Goal: Information Seeking & Learning: Learn about a topic

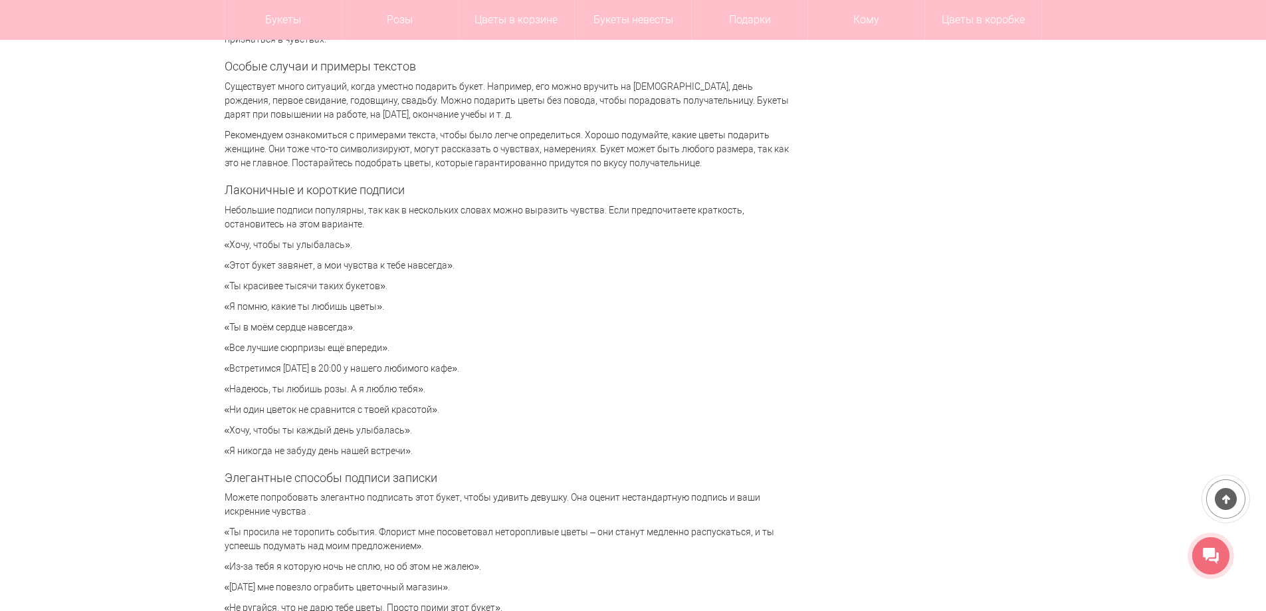
scroll to position [2790, 0]
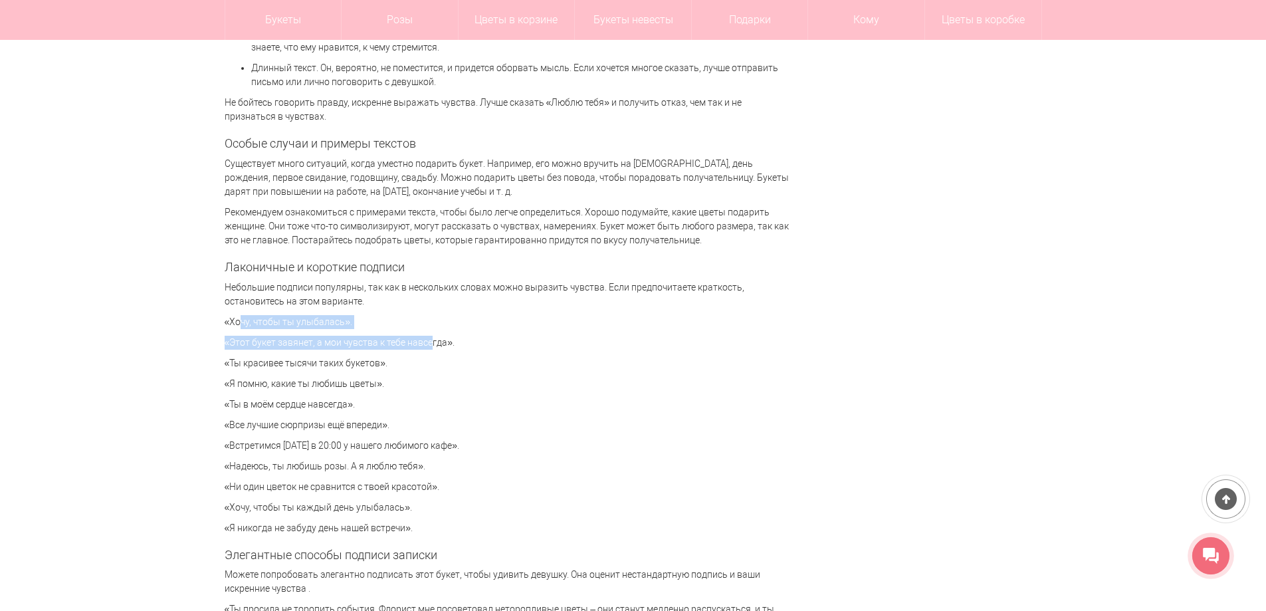
drag, startPoint x: 221, startPoint y: 316, endPoint x: 419, endPoint y: 330, distance: 197.9
click at [419, 330] on div "Цветы [GEOGRAPHIC_DATA] Статьи Что написать в открытке или записке к букету? Чт…" at bounding box center [633, 597] width 837 height 6493
click at [385, 309] on div "Милая записка, которая приложена к букету цветов, придает композиции завершенны…" at bounding box center [507, 384] width 565 height 5883
drag, startPoint x: 384, startPoint y: 323, endPoint x: 206, endPoint y: 325, distance: 178.1
click at [206, 325] on div "Цветы [GEOGRAPHIC_DATA] Статьи Что написать в открытке или записке к букету? Чт…" at bounding box center [633, 597] width 1266 height 6493
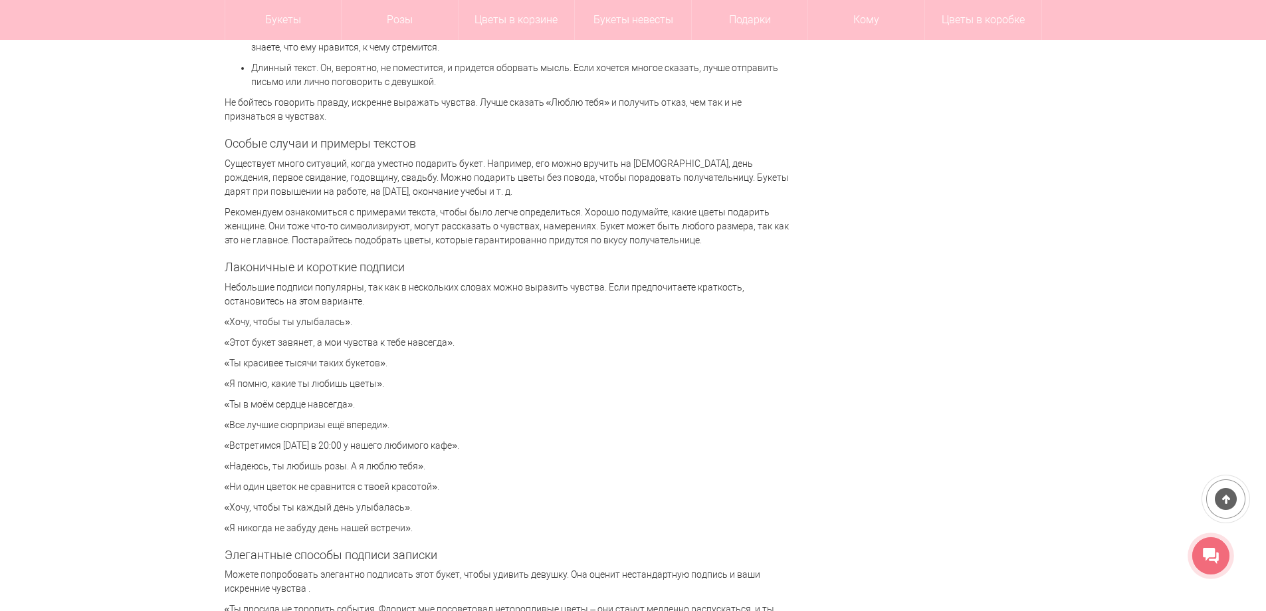
click at [206, 325] on div "Цветы [GEOGRAPHIC_DATA] Статьи Что написать в открытке или записке к букету? Чт…" at bounding box center [633, 597] width 1266 height 6493
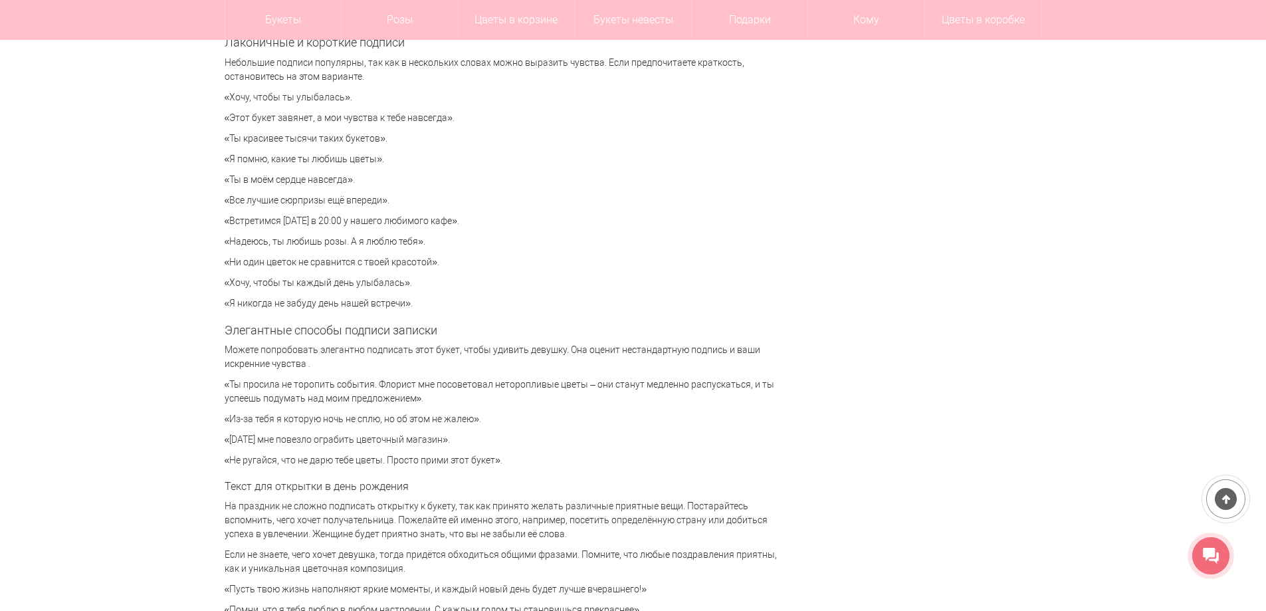
scroll to position [2990, 0]
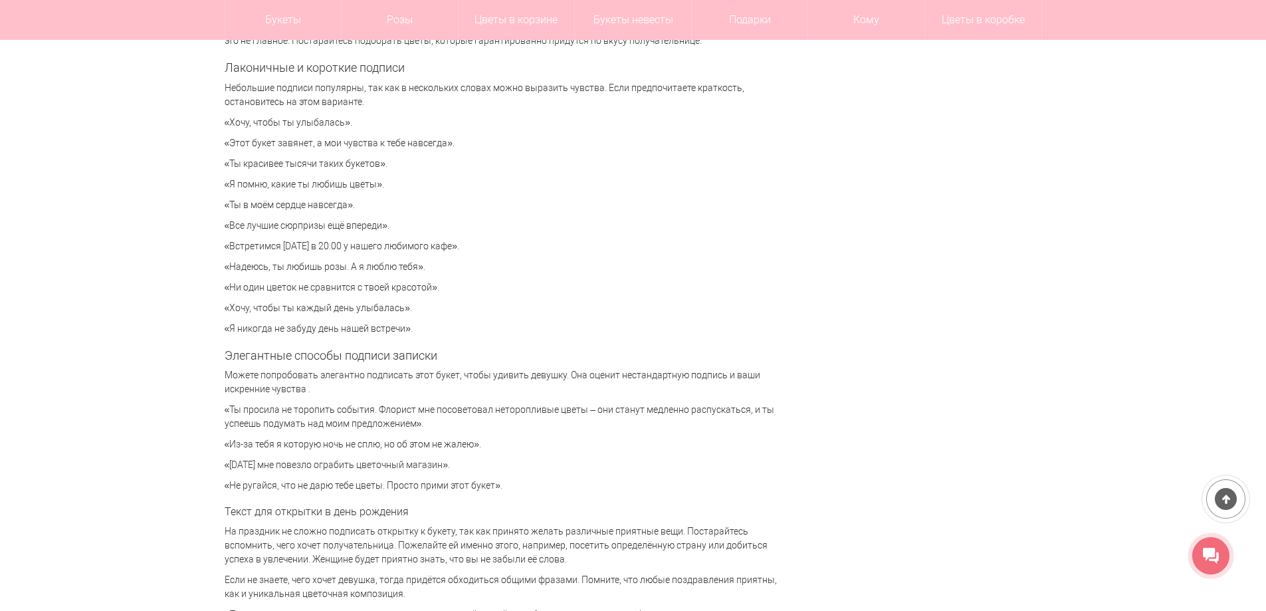
drag, startPoint x: 219, startPoint y: 185, endPoint x: 398, endPoint y: 183, distance: 179.4
click at [398, 183] on div "Цветы [GEOGRAPHIC_DATA] Статьи Что написать в открытке или записке к букету? Чт…" at bounding box center [633, 398] width 837 height 6493
click at [398, 183] on p "«Я помню, какие ты любишь цветы»." at bounding box center [507, 184] width 565 height 14
drag, startPoint x: 306, startPoint y: 207, endPoint x: 220, endPoint y: 205, distance: 85.7
click at [220, 205] on div "Цветы [GEOGRAPHIC_DATA] Статьи Что написать в открытке или записке к букету? Чт…" at bounding box center [633, 398] width 837 height 6493
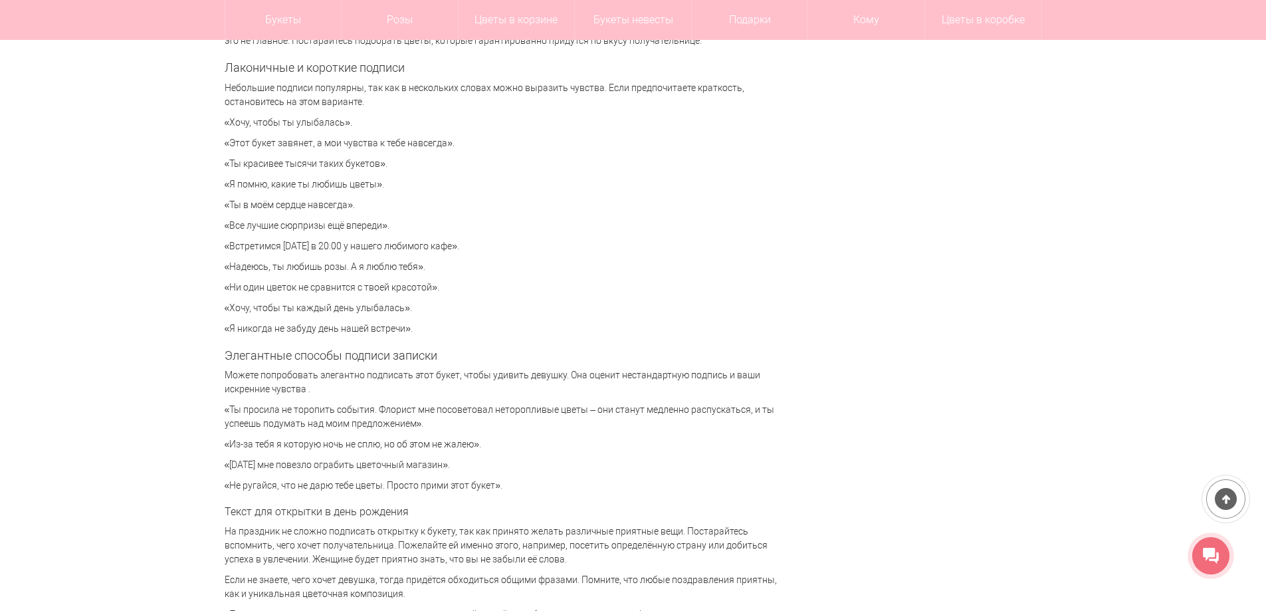
click at [222, 205] on div "Цветы [GEOGRAPHIC_DATA] Статьи Что написать в открытке или записке к букету? Чт…" at bounding box center [633, 398] width 837 height 6493
drag, startPoint x: 299, startPoint y: 156, endPoint x: 326, endPoint y: 159, distance: 27.4
click at [326, 159] on div "Цветы [GEOGRAPHIC_DATA] Статьи Что написать в открытке или записке к букету? Чт…" at bounding box center [633, 398] width 837 height 6493
click at [349, 163] on p "«Ты красивее тысячи таких букетов»." at bounding box center [507, 164] width 565 height 14
drag, startPoint x: 389, startPoint y: 163, endPoint x: 206, endPoint y: 152, distance: 183.7
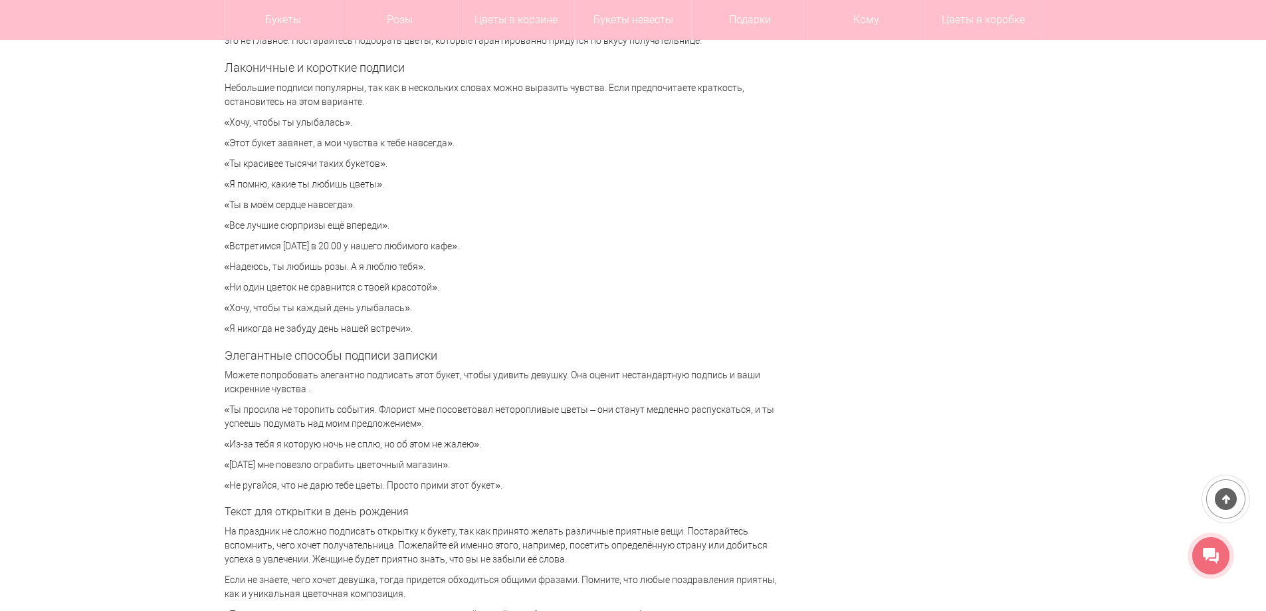
click at [206, 152] on div "Цветы [GEOGRAPHIC_DATA] Статьи Что написать в открытке или записке к букету? Чт…" at bounding box center [633, 398] width 1266 height 6493
click at [218, 155] on div "Цветы [GEOGRAPHIC_DATA] Статьи Что написать в открытке или записке к букету? Чт…" at bounding box center [633, 398] width 837 height 6493
drag, startPoint x: 307, startPoint y: 168, endPoint x: 467, endPoint y: 168, distance: 160.1
click at [467, 168] on div "Цветы [GEOGRAPHIC_DATA] Статьи Что написать в открытке или записке к букету? Чт…" at bounding box center [633, 398] width 837 height 6493
click at [386, 175] on div "Милая записка, которая приложена к букету цветов, придает композиции завершенны…" at bounding box center [507, 185] width 565 height 5883
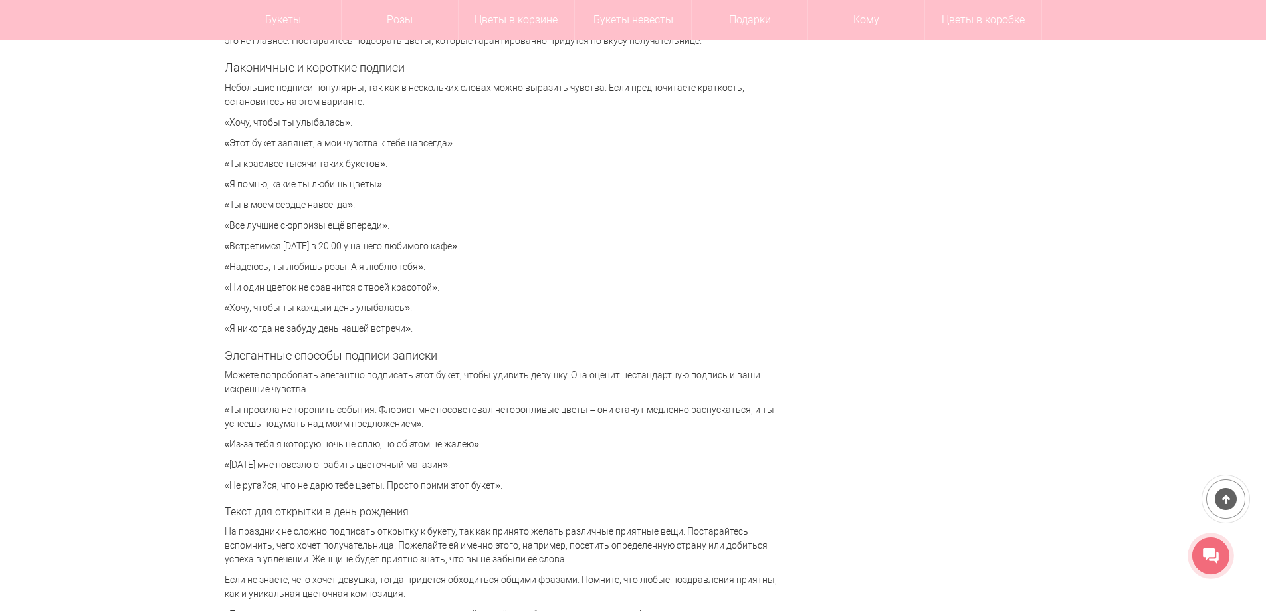
drag, startPoint x: 394, startPoint y: 179, endPoint x: 189, endPoint y: 183, distance: 204.6
click at [200, 183] on div "Цветы [GEOGRAPHIC_DATA] Статьи Что написать в открытке или записке к букету? Чт…" at bounding box center [633, 398] width 1266 height 6493
click at [189, 183] on div "Цветы [GEOGRAPHIC_DATA] Статьи Что написать в открытке или записке к букету? Чт…" at bounding box center [633, 398] width 1266 height 6493
drag, startPoint x: 515, startPoint y: 183, endPoint x: 560, endPoint y: 185, distance: 45.2
click at [560, 185] on div "Цветы [GEOGRAPHIC_DATA] Статьи Что написать в открытке или записке к букету? Чт…" at bounding box center [633, 398] width 1266 height 6493
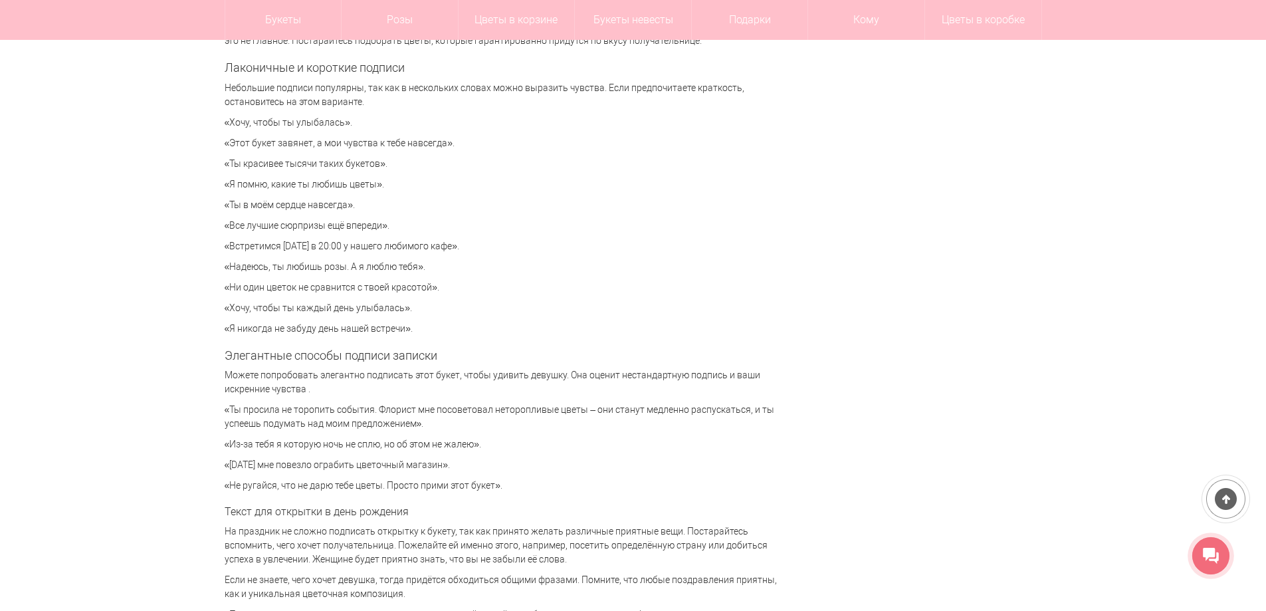
drag, startPoint x: 456, startPoint y: 185, endPoint x: 413, endPoint y: 192, distance: 43.0
click at [454, 186] on p "«Я помню, какие ты любишь цветы»." at bounding box center [507, 184] width 565 height 14
click at [402, 206] on p "«Ты в моём сердце навсегда»." at bounding box center [507, 205] width 565 height 14
drag, startPoint x: 391, startPoint y: 206, endPoint x: 163, endPoint y: 206, distance: 228.5
click at [171, 206] on div "Цветы [GEOGRAPHIC_DATA] Статьи Что написать в открытке или записке к букету? Чт…" at bounding box center [633, 398] width 1266 height 6493
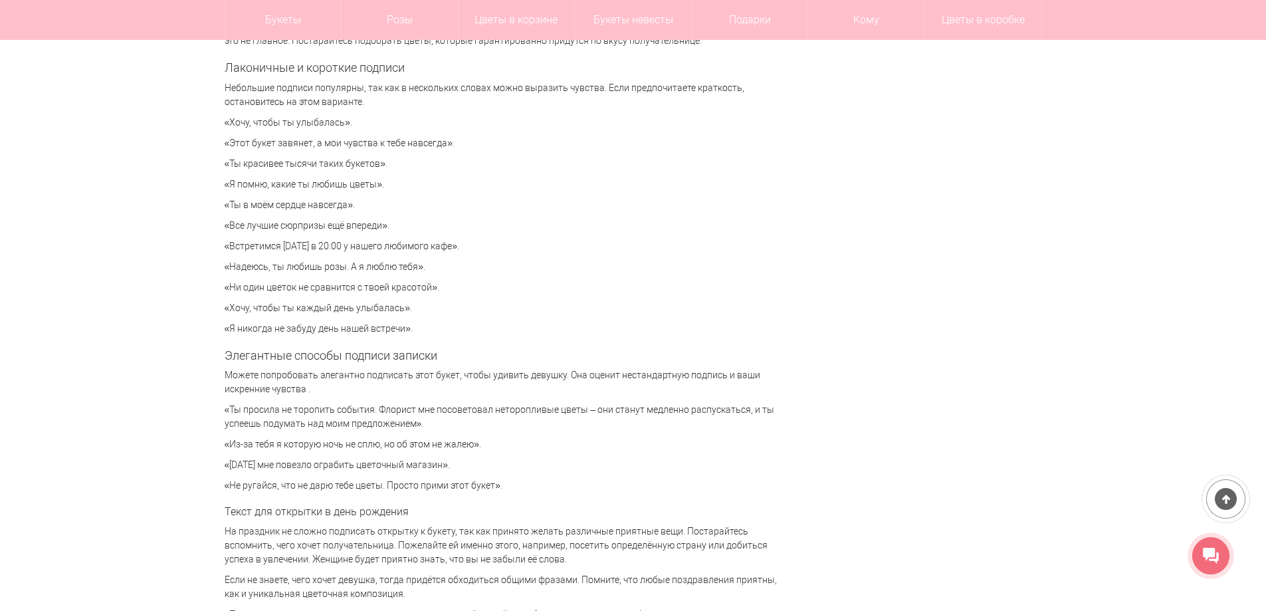
click at [217, 215] on div "Цветы [GEOGRAPHIC_DATA] Статьи Что написать в открытке или записке к букету? Чт…" at bounding box center [633, 398] width 837 height 6493
drag, startPoint x: 233, startPoint y: 206, endPoint x: 471, endPoint y: 209, distance: 238.5
click at [471, 209] on div "Цветы [GEOGRAPHIC_DATA] Статьи Что написать в открытке или записке к букету? Чт…" at bounding box center [633, 398] width 1266 height 6493
click at [421, 209] on p "«Ты в моём сердце навсегда»." at bounding box center [507, 205] width 565 height 14
drag, startPoint x: 411, startPoint y: 233, endPoint x: 207, endPoint y: 237, distance: 204.6
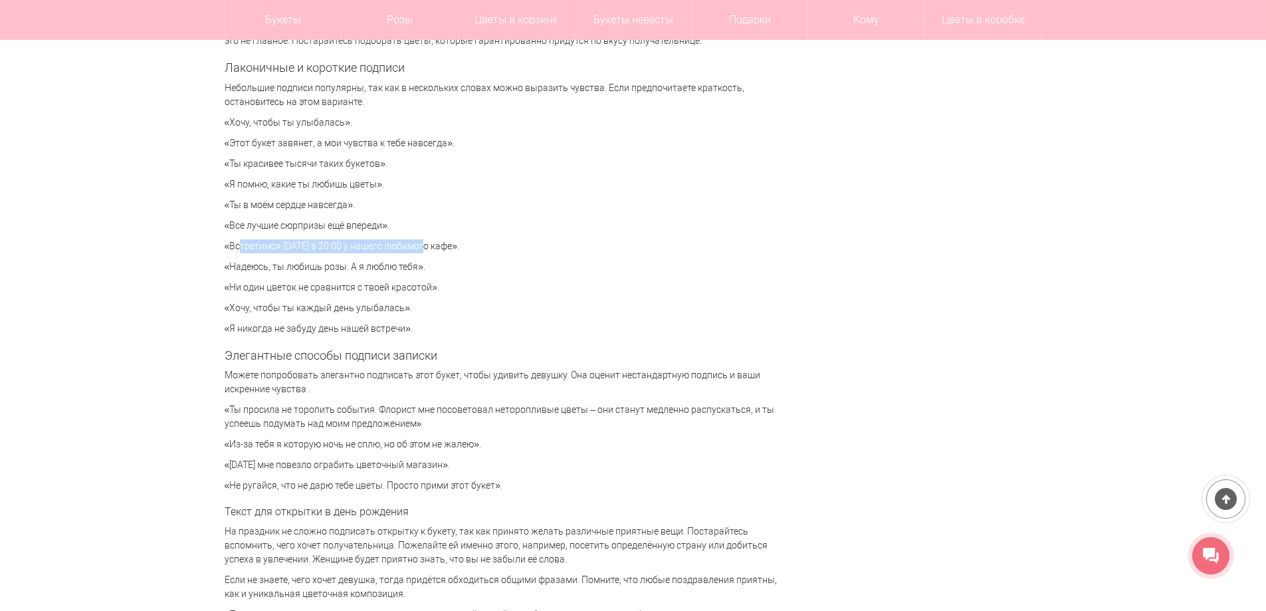
click at [211, 235] on div "Цветы [GEOGRAPHIC_DATA] Статьи Что написать в открытке или записке к букету? Чт…" at bounding box center [633, 398] width 1266 height 6493
click at [248, 242] on p "«Встретимся [DATE] в 20:00 у нашего любимого кафе»." at bounding box center [507, 246] width 565 height 14
click at [225, 244] on p "«Встретимся [DATE] в 20:00 у нашего любимого кафе»." at bounding box center [507, 246] width 565 height 14
drag, startPoint x: 223, startPoint y: 245, endPoint x: 564, endPoint y: 246, distance: 340.8
click at [564, 246] on div "Цветы [GEOGRAPHIC_DATA] Статьи Что написать в открытке или записке к букету? Чт…" at bounding box center [633, 398] width 837 height 6493
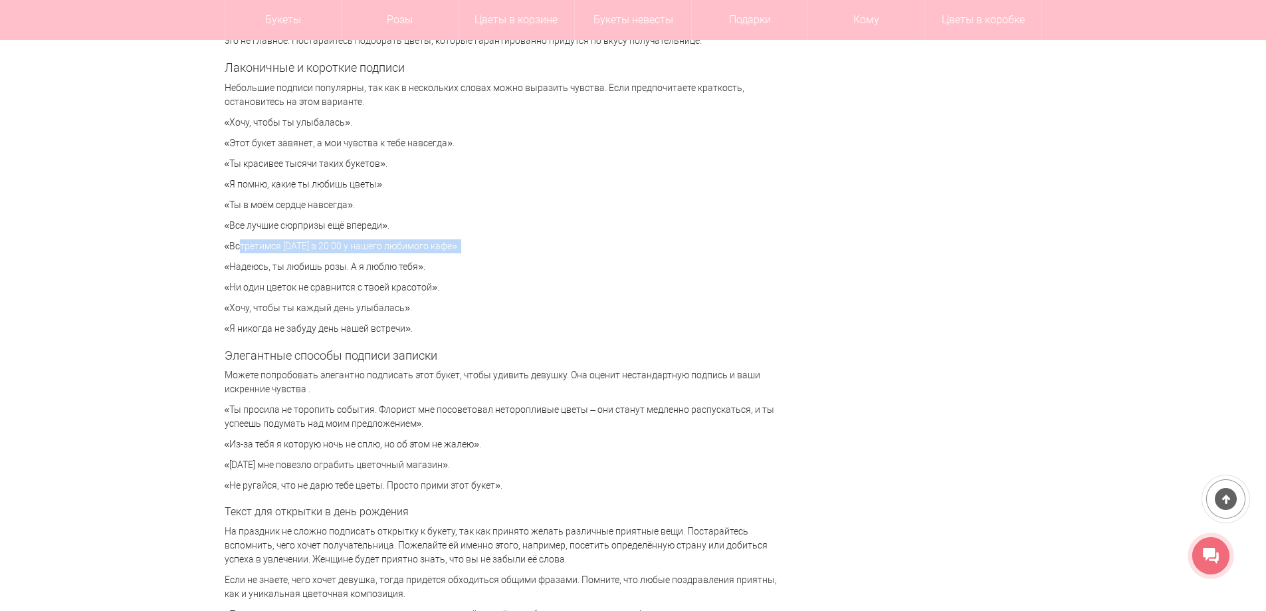
drag, startPoint x: 437, startPoint y: 264, endPoint x: 254, endPoint y: 268, distance: 183.4
click at [254, 268] on p "«Надеюсь, ты любишь розы. А я люблю тебя»." at bounding box center [507, 267] width 565 height 14
drag, startPoint x: 251, startPoint y: 270, endPoint x: 234, endPoint y: 271, distance: 17.3
click at [249, 270] on p "«Надеюсь, ты любишь розы. А я люблю тебя»." at bounding box center [507, 267] width 565 height 14
click at [223, 266] on div "Цветы [GEOGRAPHIC_DATA] Статьи Что написать в открытке или записке к букету? Чт…" at bounding box center [633, 398] width 837 height 6493
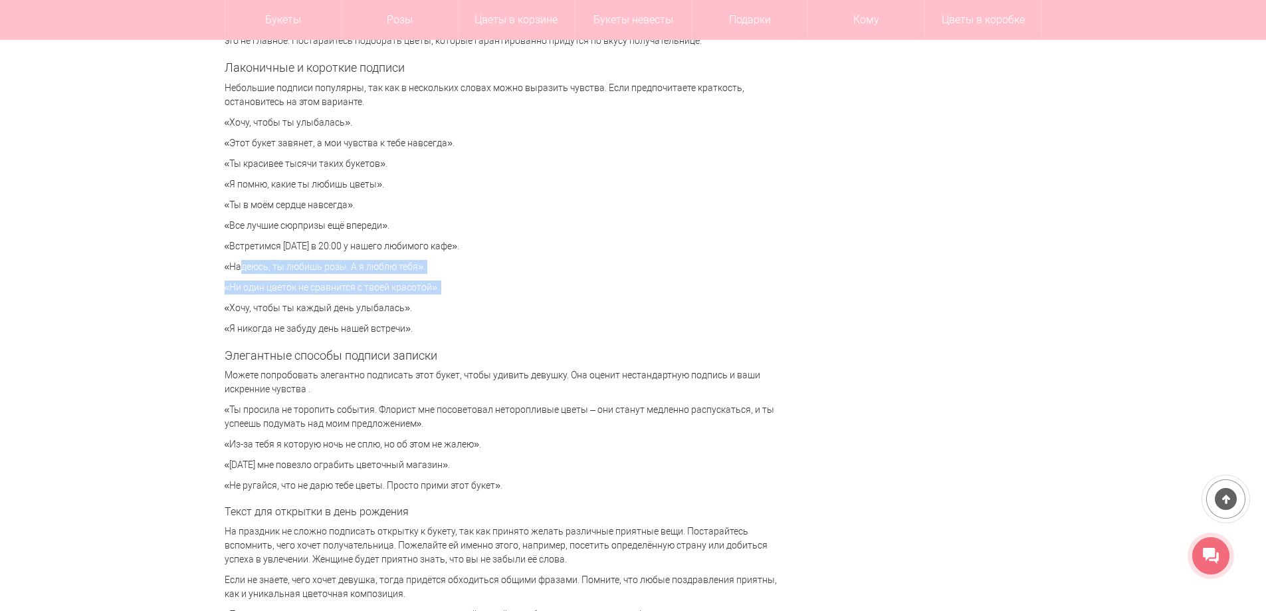
drag, startPoint x: 223, startPoint y: 266, endPoint x: 544, endPoint y: 288, distance: 321.6
click at [544, 288] on div "Цветы [GEOGRAPHIC_DATA] Статьи Что написать в открытке или записке к букету? Чт…" at bounding box center [633, 398] width 837 height 6493
click at [461, 268] on p "«Надеюсь, ты любишь розы. А я люблю тебя»." at bounding box center [507, 267] width 565 height 14
drag, startPoint x: 436, startPoint y: 264, endPoint x: 213, endPoint y: 270, distance: 224.0
click at [213, 270] on div "Цветы [GEOGRAPHIC_DATA] Статьи Что написать в открытке или записке к букету? Чт…" at bounding box center [633, 398] width 1266 height 6493
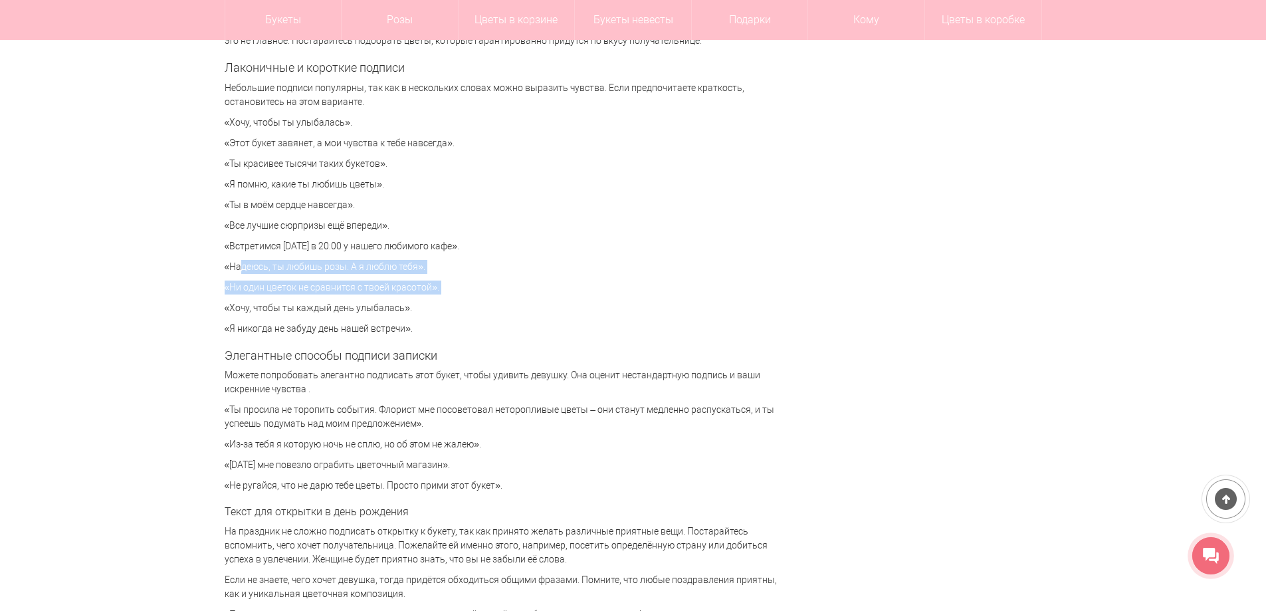
click at [217, 265] on div "Цветы [GEOGRAPHIC_DATA] Статьи Что написать в открытке или записке к букету? Чт…" at bounding box center [633, 398] width 837 height 6493
drag, startPoint x: 224, startPoint y: 267, endPoint x: 500, endPoint y: 262, distance: 276.4
click at [500, 262] on div "Цветы [GEOGRAPHIC_DATA] Статьи Что написать в открытке или записке к букету? Чт…" at bounding box center [633, 398] width 837 height 6493
drag, startPoint x: 498, startPoint y: 262, endPoint x: 474, endPoint y: 269, distance: 24.4
click at [497, 262] on p "«Надеюсь, ты любишь розы. А я люблю тебя»." at bounding box center [507, 267] width 565 height 14
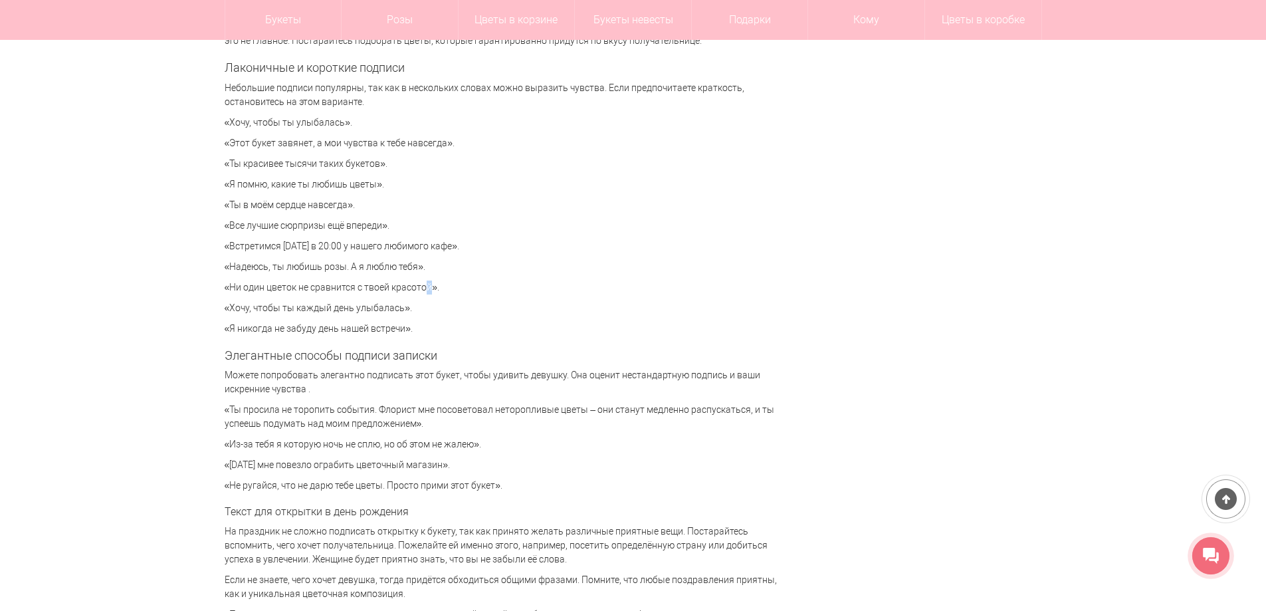
drag, startPoint x: 411, startPoint y: 290, endPoint x: 421, endPoint y: 294, distance: 11.4
click at [420, 293] on p "«Ни один цветок не сравнится с твоей красотой»." at bounding box center [507, 287] width 565 height 14
click at [424, 306] on p "«Хочу, чтобы ты каждый день улыбалась»." at bounding box center [507, 308] width 565 height 14
click at [293, 276] on div "Милая записка, которая приложена к букету цветов, придает композиции завершенны…" at bounding box center [507, 185] width 565 height 5883
click at [383, 282] on p "«Ни один цветок не сравнится с твоей красотой»." at bounding box center [507, 287] width 565 height 14
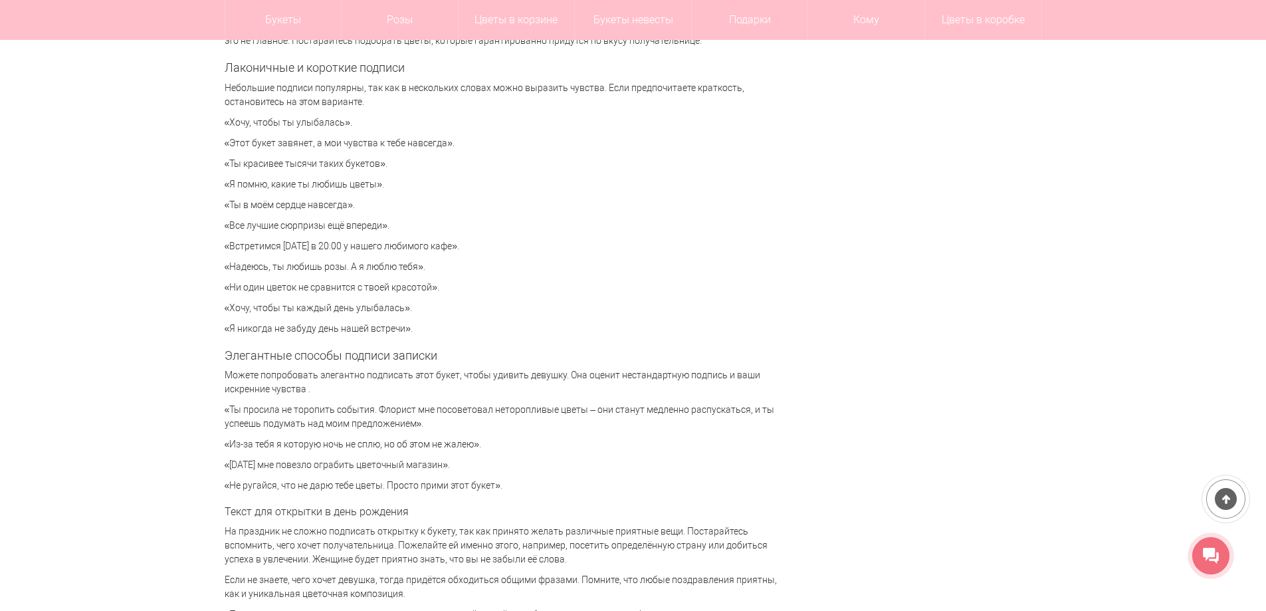
click at [427, 242] on p "«Встретимся [DATE] в 20:00 у нашего любимого кафе»." at bounding box center [507, 246] width 565 height 14
click at [357, 246] on p "«Встретимся [DATE] в 20:00 у нашего любимого кафе»." at bounding box center [507, 246] width 565 height 14
click at [368, 249] on p "«Встретимся [DATE] в 20:00 у нашего любимого кафе»." at bounding box center [507, 246] width 565 height 14
click at [367, 249] on p "«Встретимся [DATE] в 20:00 у нашего любимого кафе»." at bounding box center [507, 246] width 565 height 14
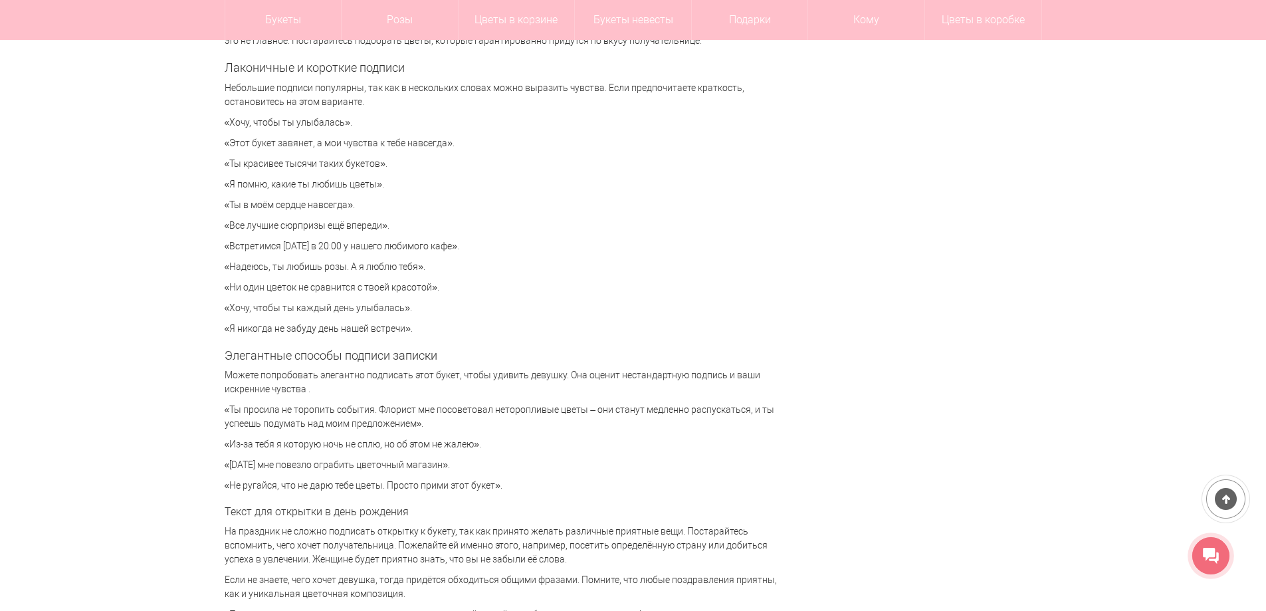
click at [423, 249] on p "«Встретимся [DATE] в 20:00 у нашего любимого кафе»." at bounding box center [507, 246] width 565 height 14
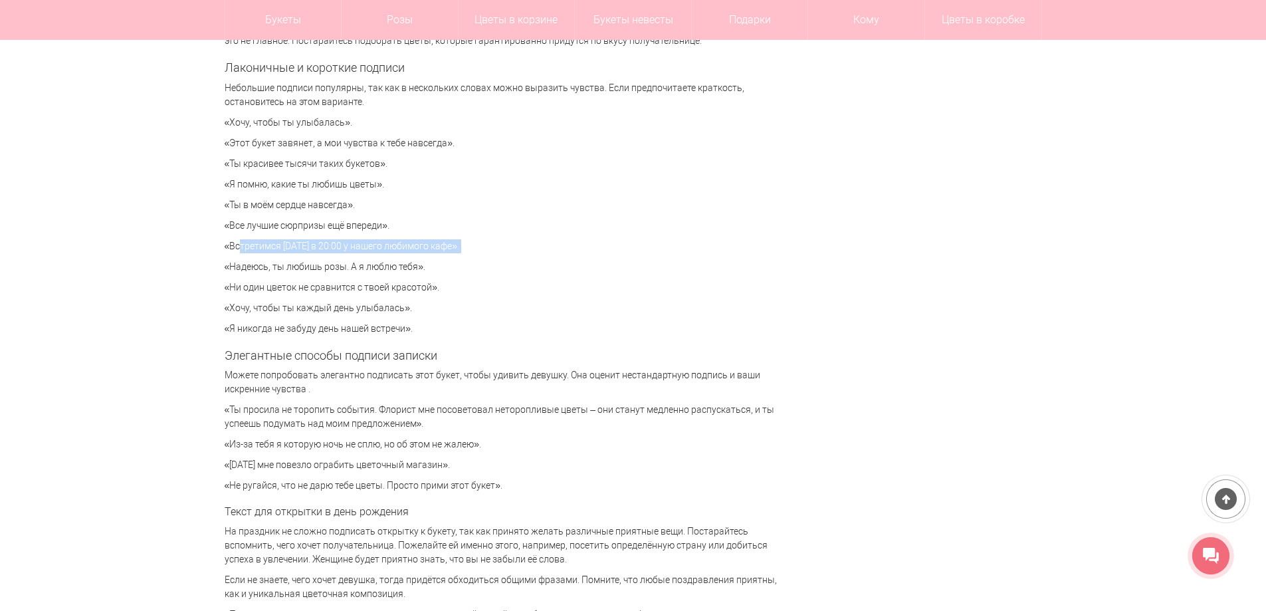
drag, startPoint x: 423, startPoint y: 249, endPoint x: 357, endPoint y: 271, distance: 70.0
click at [421, 250] on p "«Встретимся [DATE] в 20:00 у нашего любимого кафе»." at bounding box center [507, 246] width 565 height 14
click at [306, 272] on p "«Надеюсь, ты любишь розы. А я люблю тебя»." at bounding box center [507, 267] width 565 height 14
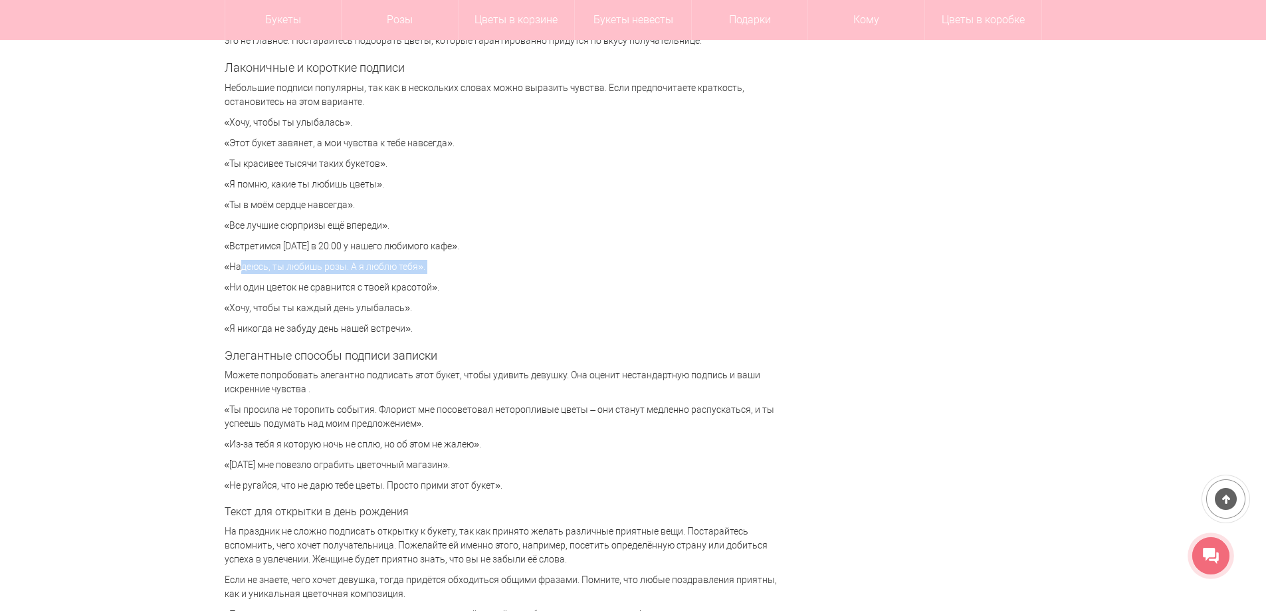
click at [306, 272] on p "«Надеюсь, ты любишь розы. А я люблю тебя»." at bounding box center [507, 267] width 565 height 14
drag, startPoint x: 306, startPoint y: 272, endPoint x: 300, endPoint y: 296, distance: 25.3
click at [306, 274] on div "Милая записка, которая приложена к букету цветов, придает композиции завершенны…" at bounding box center [507, 185] width 565 height 5883
click at [297, 297] on div "Милая записка, которая приложена к букету цветов, придает композиции завершенны…" at bounding box center [507, 185] width 565 height 5883
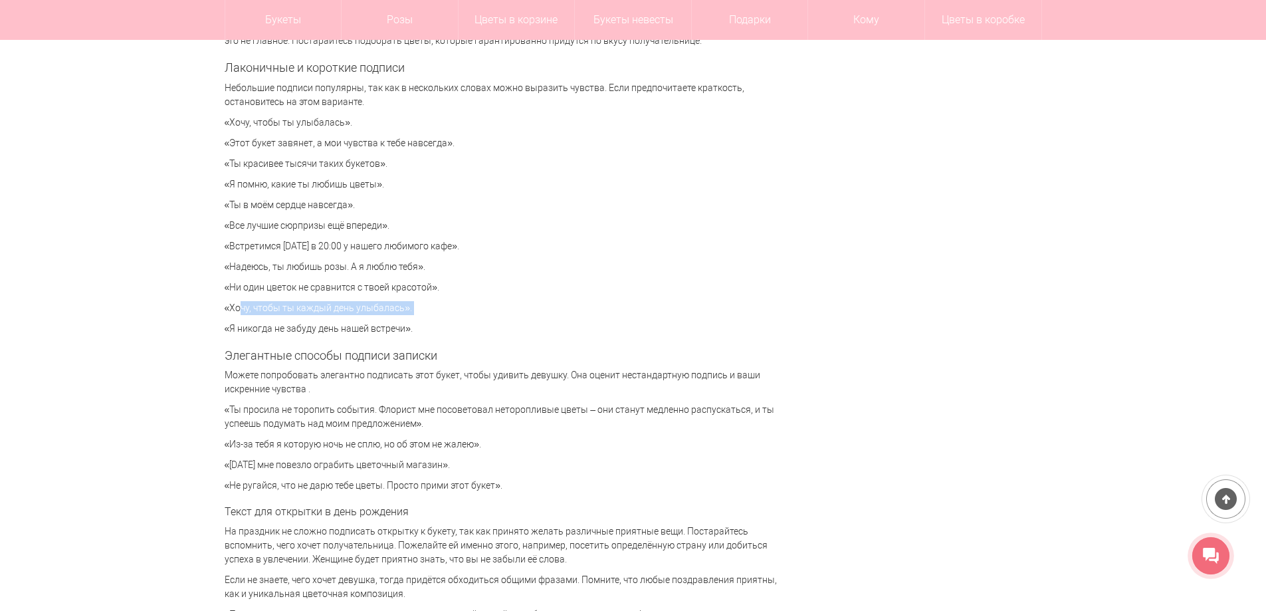
click at [297, 297] on div "Милая записка, которая приложена к букету цветов, придает композиции завершенны…" at bounding box center [507, 185] width 565 height 5883
click at [289, 345] on div "Милая записка, которая приложена к букету цветов, придает композиции завершенны…" at bounding box center [507, 185] width 565 height 5883
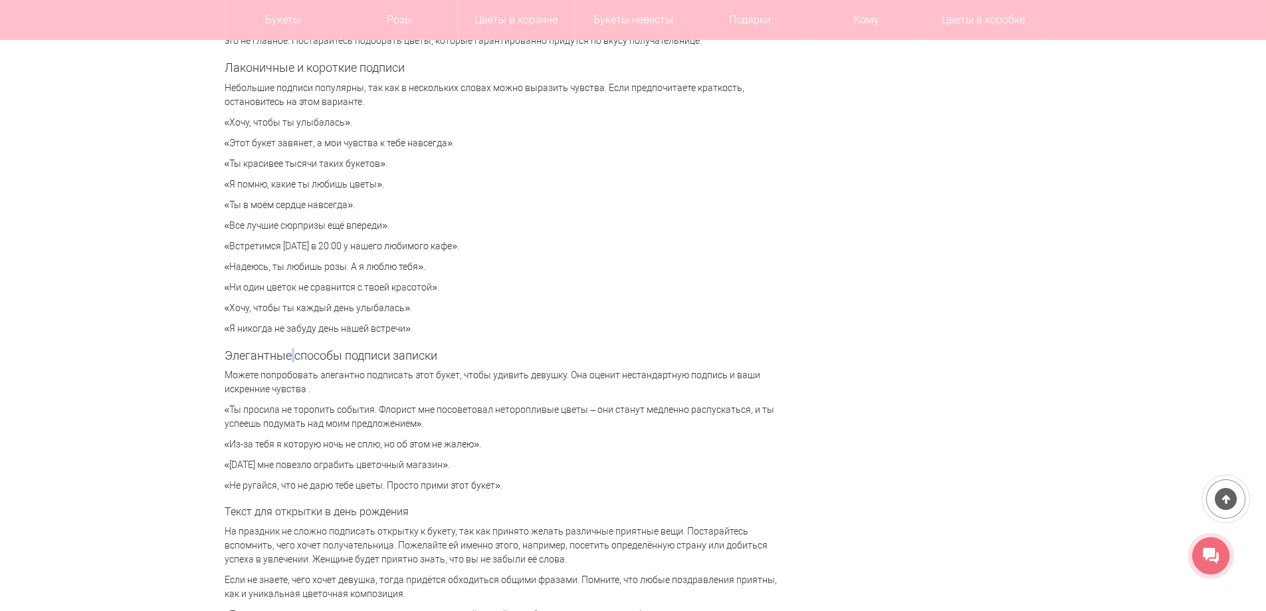
click at [289, 345] on div "Милая записка, которая приложена к букету цветов, придает композиции завершенны…" at bounding box center [507, 185] width 565 height 5883
click at [330, 425] on p "«Ты просила не торопить события. Флорист мне посоветовал неторопливые цветы – о…" at bounding box center [507, 417] width 565 height 28
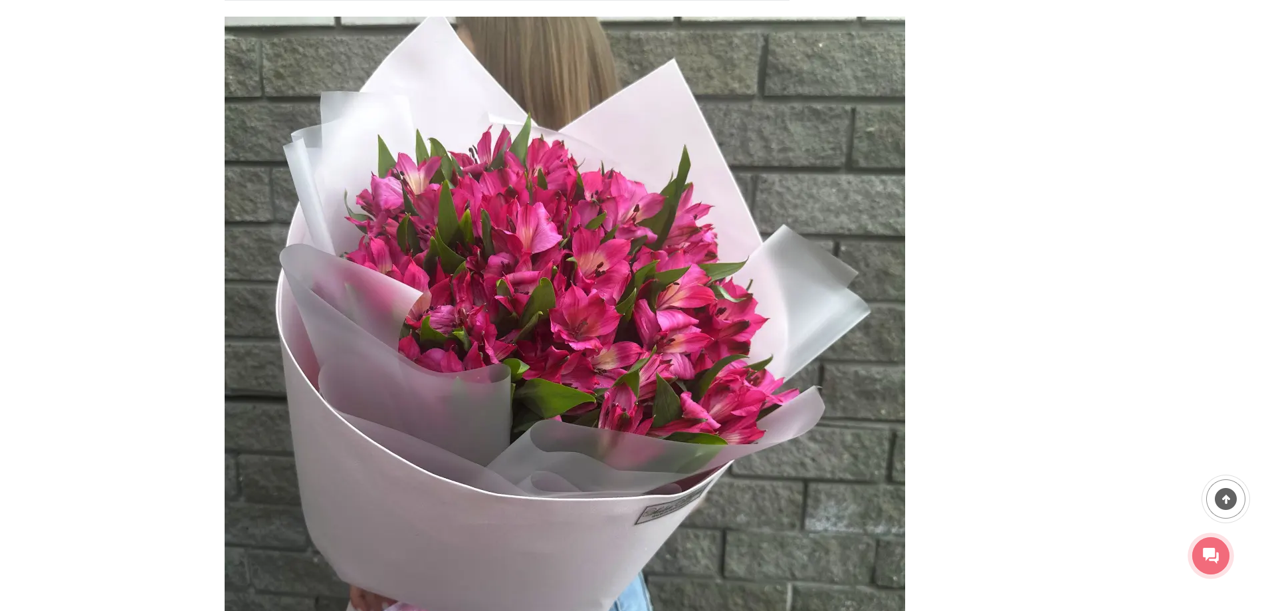
scroll to position [0, 0]
